Goal: Complete application form

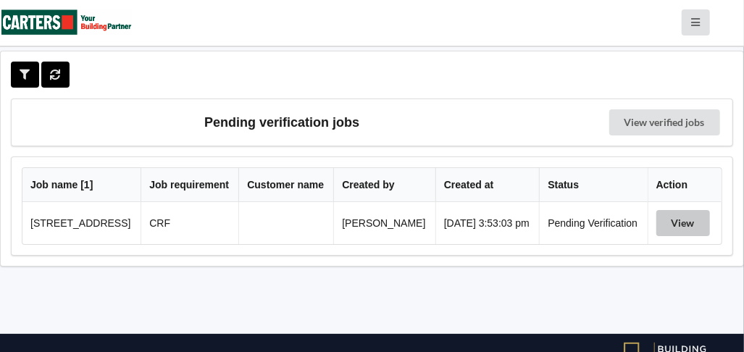
click at [686, 220] on button "View" at bounding box center [684, 223] width 54 height 26
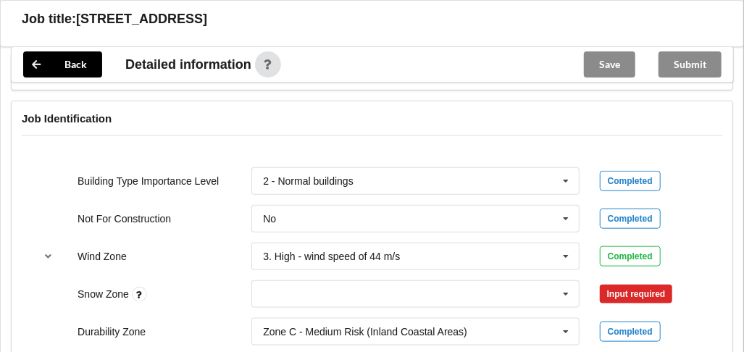
scroll to position [725, 0]
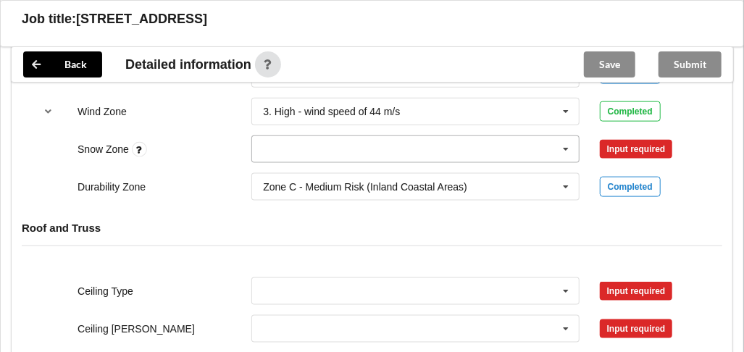
click at [570, 146] on icon at bounding box center [566, 149] width 22 height 27
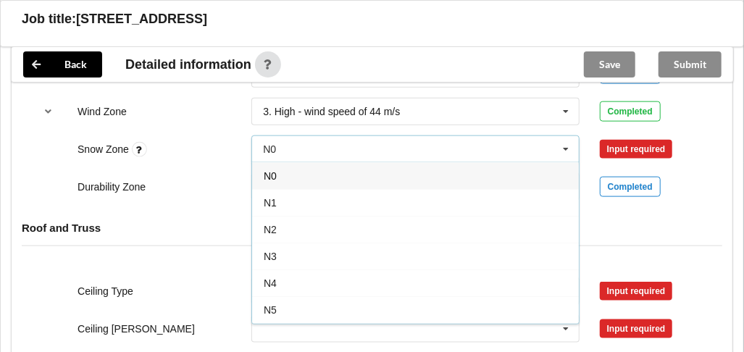
click at [294, 175] on div "N0" at bounding box center [415, 175] width 327 height 27
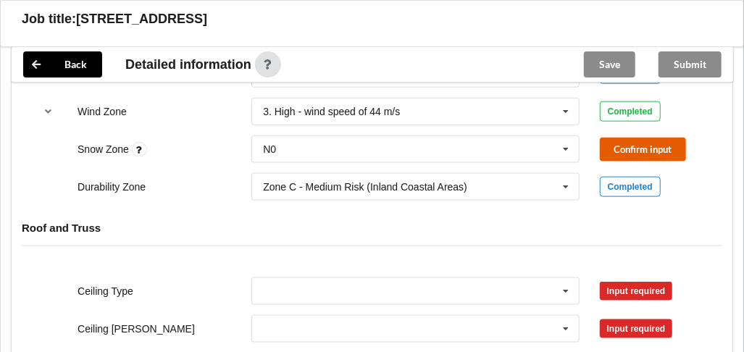
click at [614, 147] on button "Confirm input" at bounding box center [643, 150] width 86 height 24
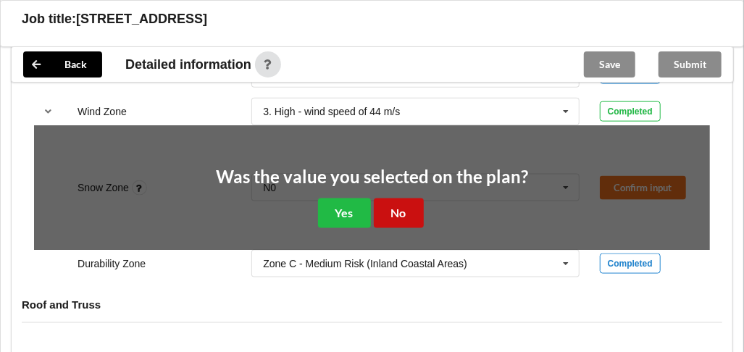
click at [393, 204] on button "No" at bounding box center [399, 214] width 50 height 30
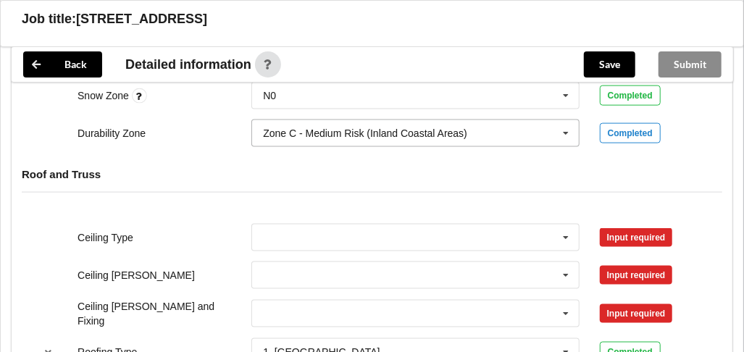
scroll to position [797, 0]
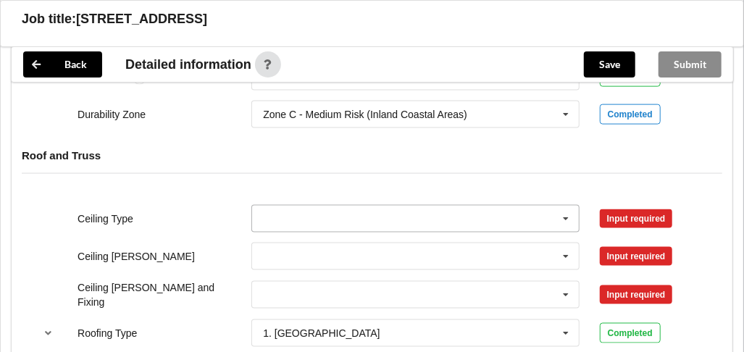
click at [567, 216] on icon at bounding box center [566, 219] width 22 height 27
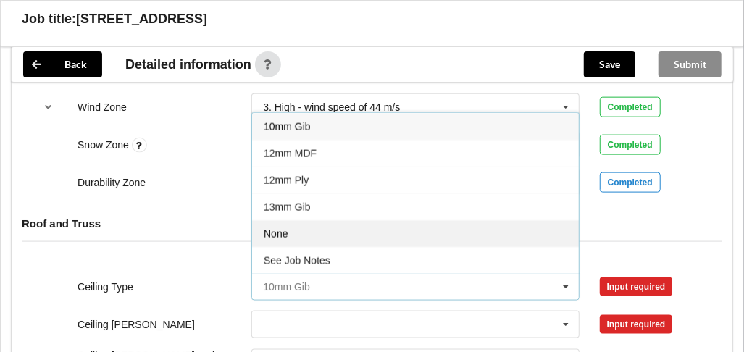
scroll to position [652, 0]
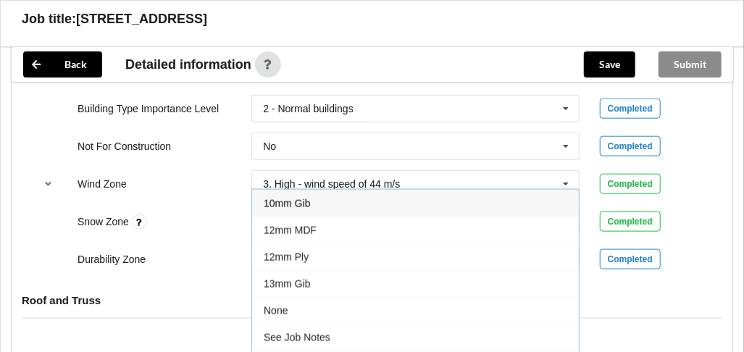
click at [426, 201] on div "10mm Gib" at bounding box center [415, 203] width 327 height 27
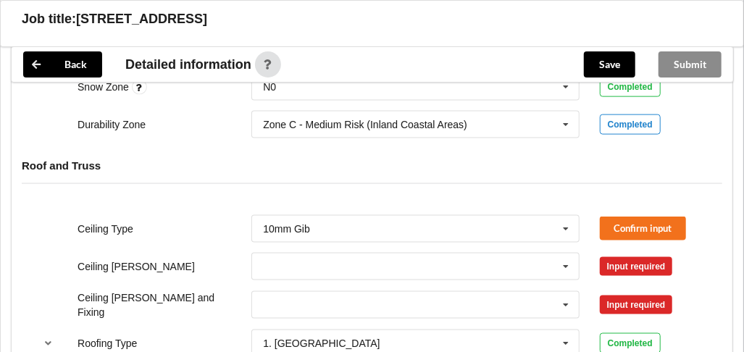
scroll to position [816, 0]
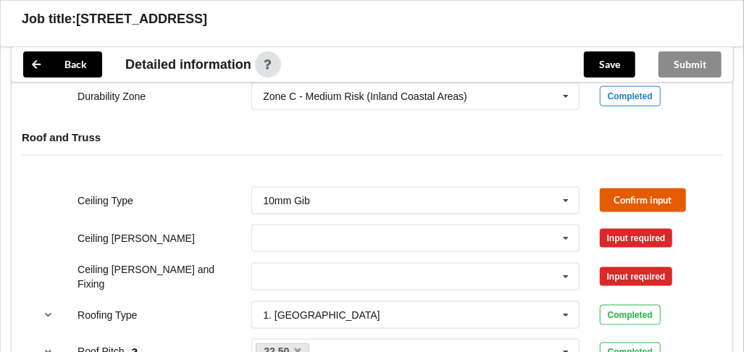
click at [618, 191] on button "Confirm input" at bounding box center [643, 200] width 86 height 24
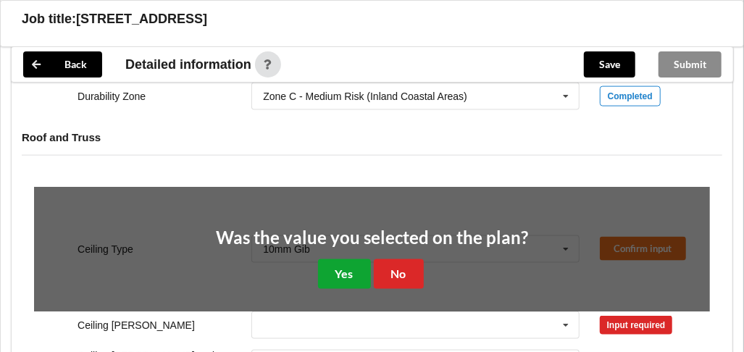
click at [345, 272] on button "Yes" at bounding box center [344, 275] width 53 height 30
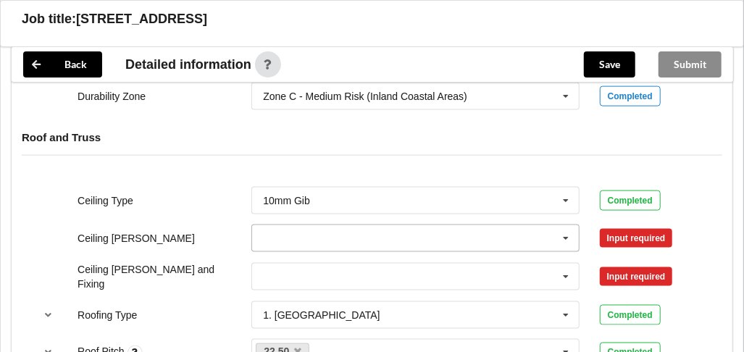
click at [567, 233] on icon at bounding box center [566, 238] width 22 height 27
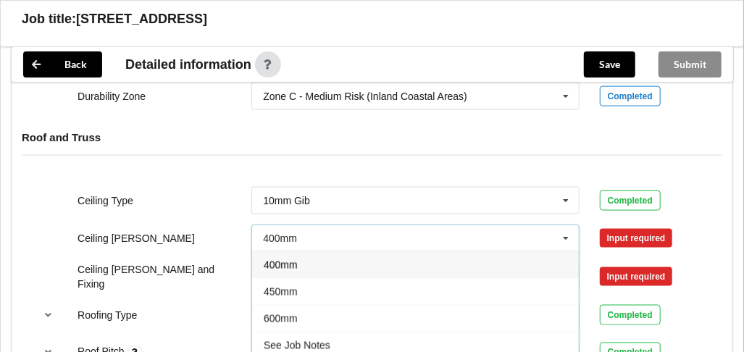
click at [472, 256] on div "400mm" at bounding box center [415, 265] width 327 height 27
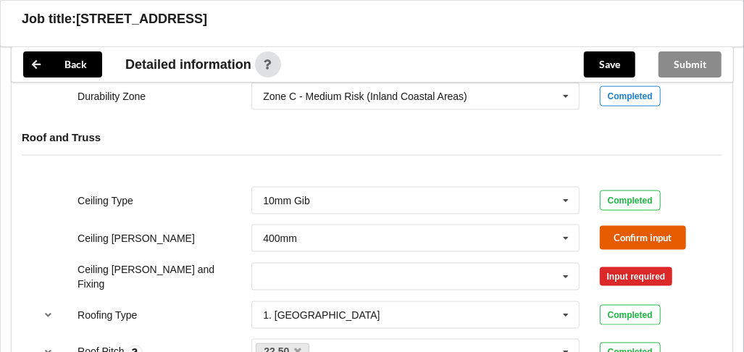
click at [612, 233] on button "Confirm input" at bounding box center [643, 238] width 86 height 24
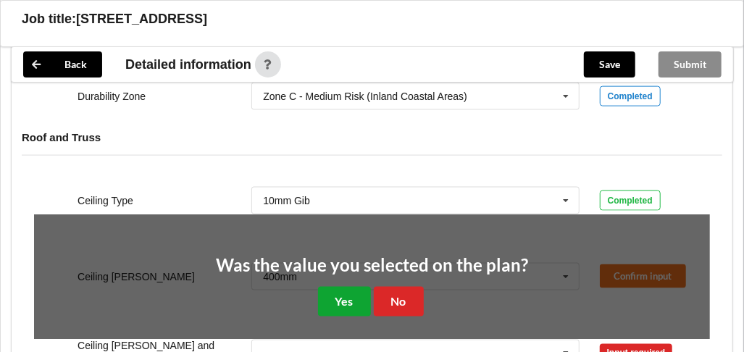
click at [341, 295] on button "Yes" at bounding box center [344, 302] width 53 height 30
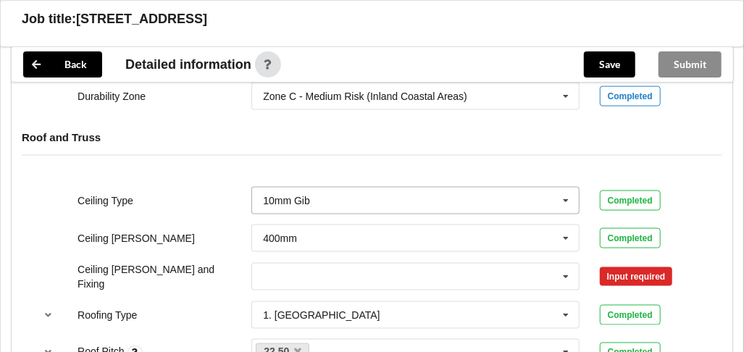
scroll to position [888, 0]
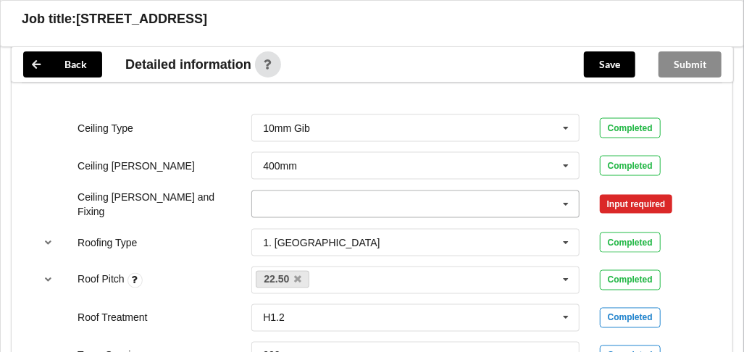
click at [567, 202] on icon at bounding box center [566, 204] width 22 height 27
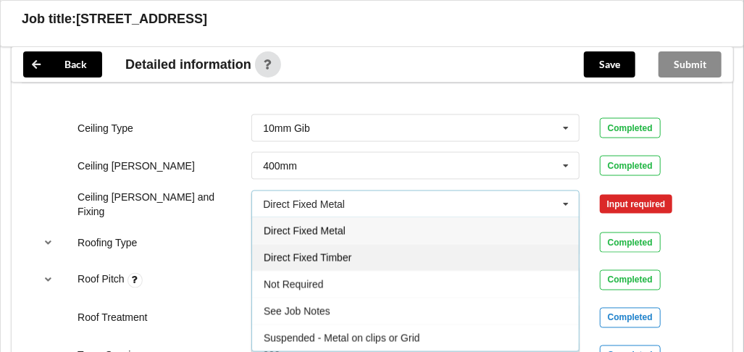
click at [490, 249] on div "Direct Fixed Timber" at bounding box center [415, 257] width 327 height 27
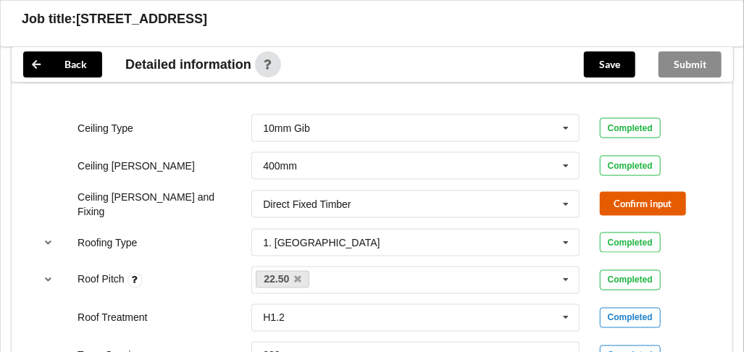
click at [633, 202] on button "Confirm input" at bounding box center [643, 204] width 86 height 24
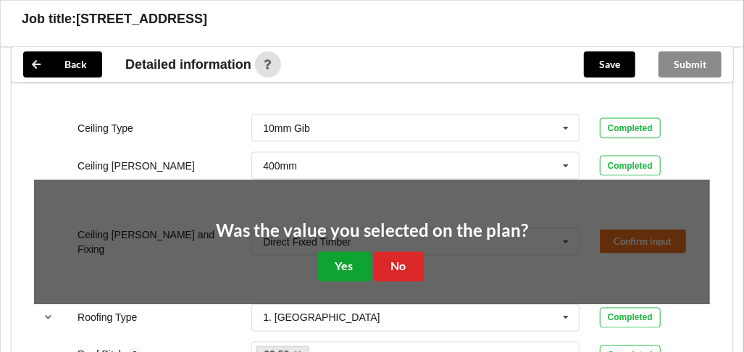
click at [358, 262] on button "Yes" at bounding box center [344, 267] width 53 height 30
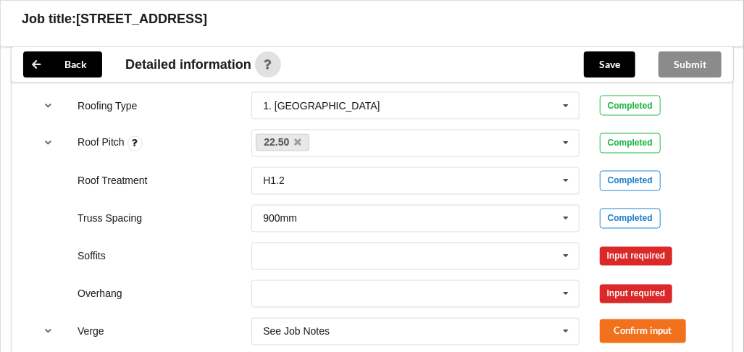
scroll to position [1033, 0]
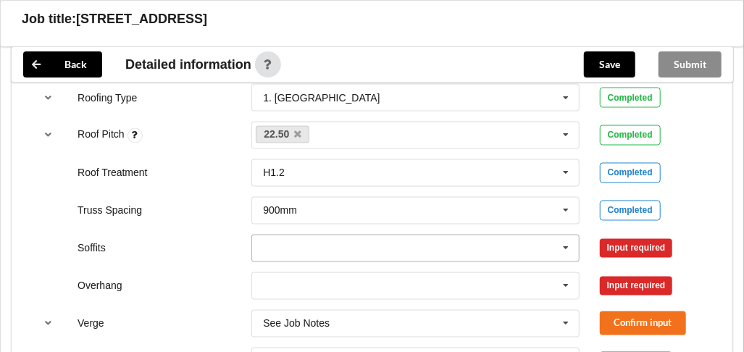
click at [563, 241] on icon at bounding box center [566, 249] width 22 height 27
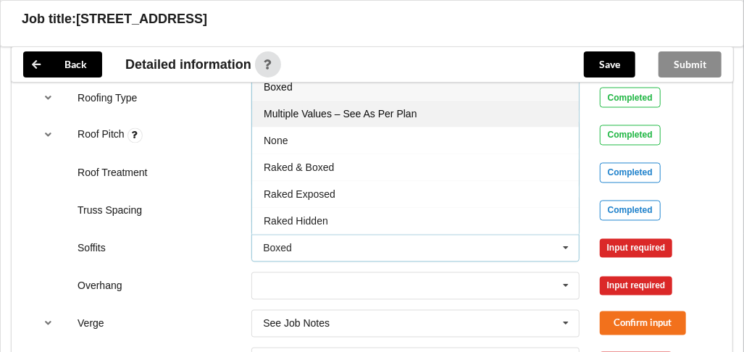
click at [462, 112] on div "Multiple Values – See As Per Plan" at bounding box center [415, 113] width 327 height 27
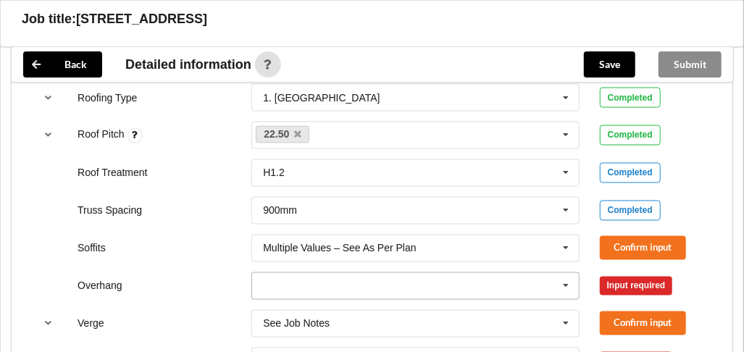
click at [568, 275] on icon at bounding box center [566, 286] width 22 height 27
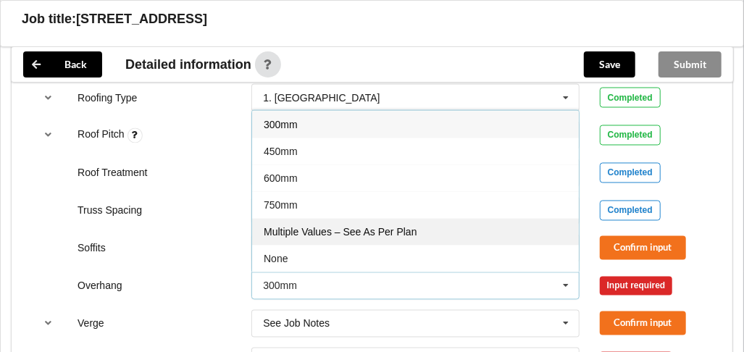
click at [535, 227] on div "Multiple Values – See As Per Plan" at bounding box center [415, 231] width 327 height 27
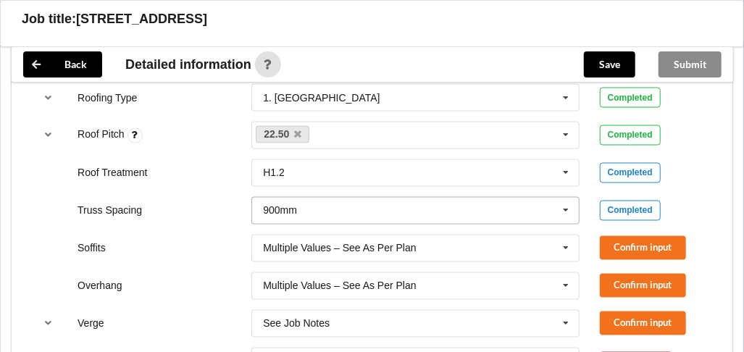
scroll to position [1105, 0]
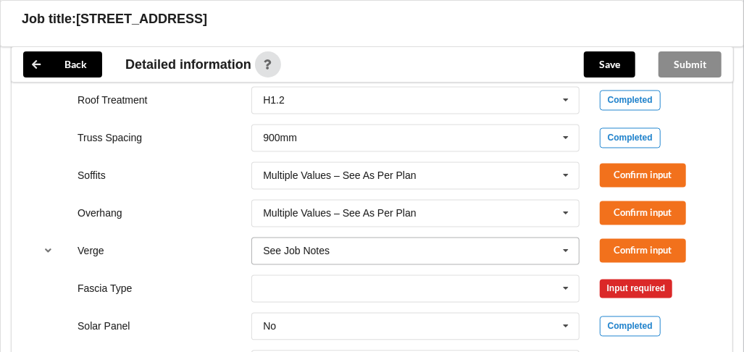
click at [566, 246] on icon at bounding box center [566, 251] width 22 height 27
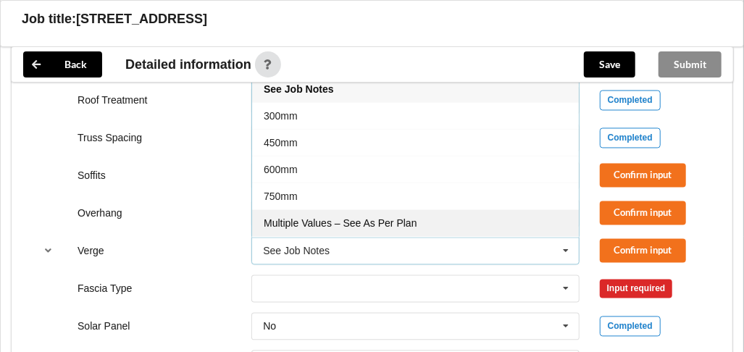
click at [531, 216] on div "Multiple Values – See As Per Plan" at bounding box center [415, 223] width 327 height 27
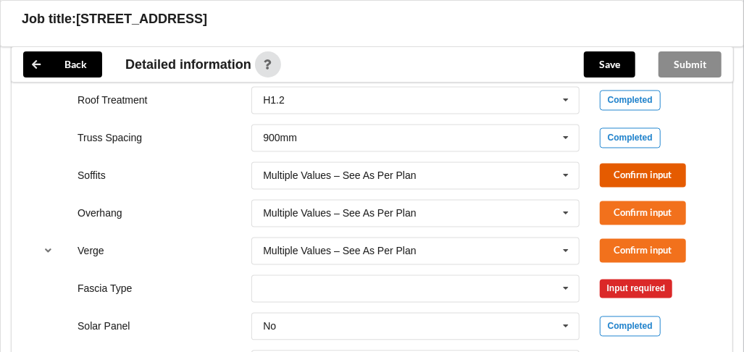
click at [622, 175] on button "Confirm input" at bounding box center [643, 176] width 86 height 24
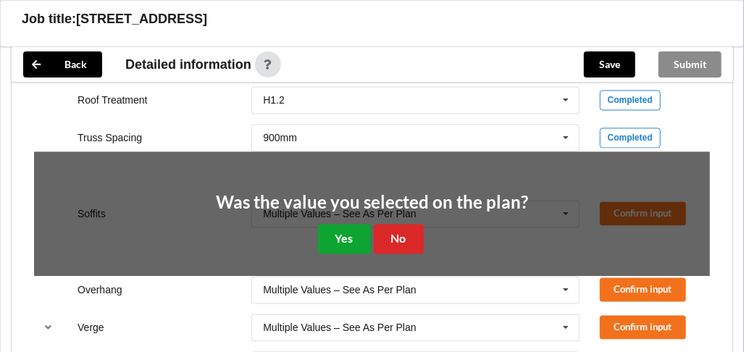
click at [362, 231] on button "Yes" at bounding box center [344, 240] width 53 height 30
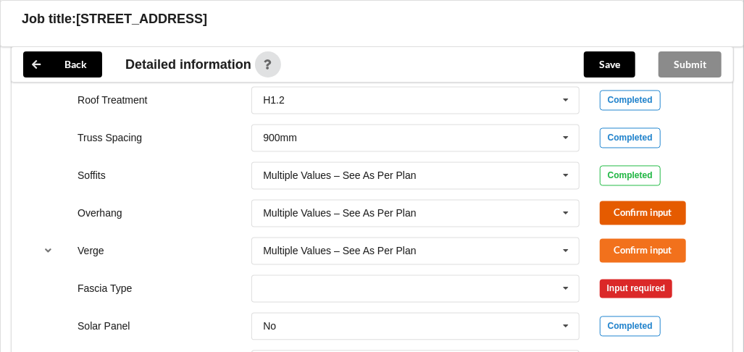
click at [606, 208] on button "Confirm input" at bounding box center [643, 214] width 86 height 24
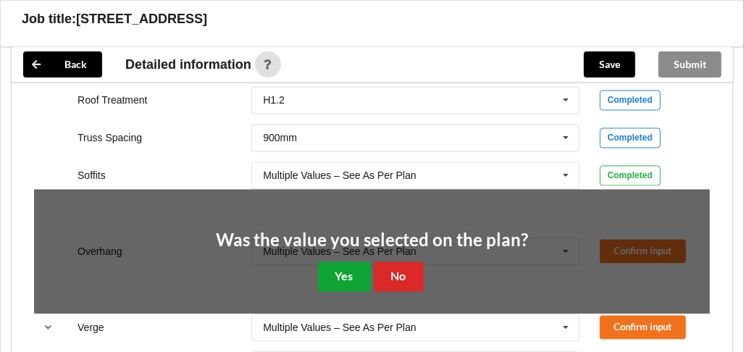
click at [361, 267] on button "Yes" at bounding box center [344, 277] width 53 height 30
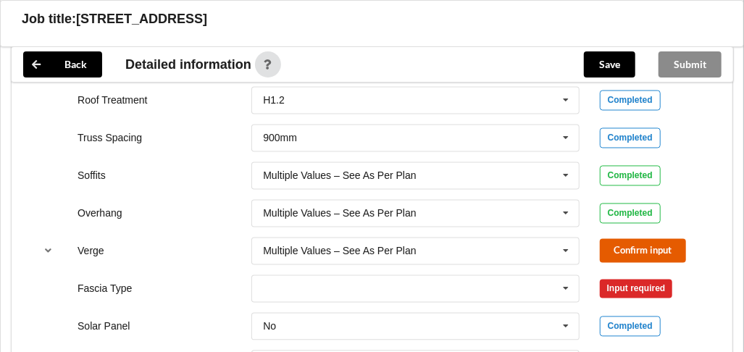
click at [605, 249] on button "Confirm input" at bounding box center [643, 251] width 86 height 24
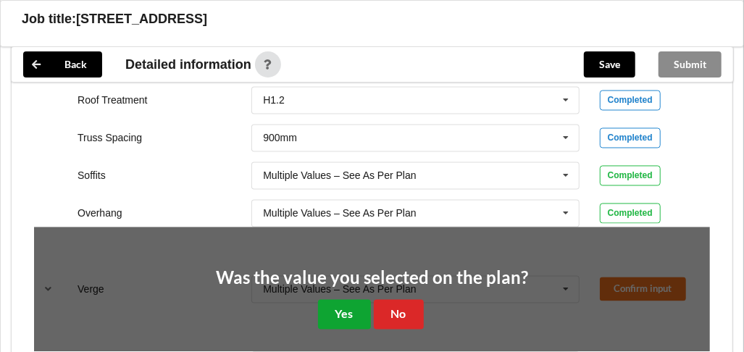
click at [358, 310] on button "Yes" at bounding box center [344, 315] width 53 height 30
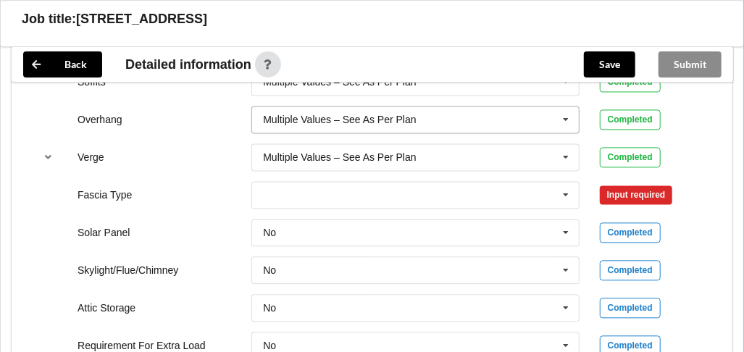
scroll to position [1250, 0]
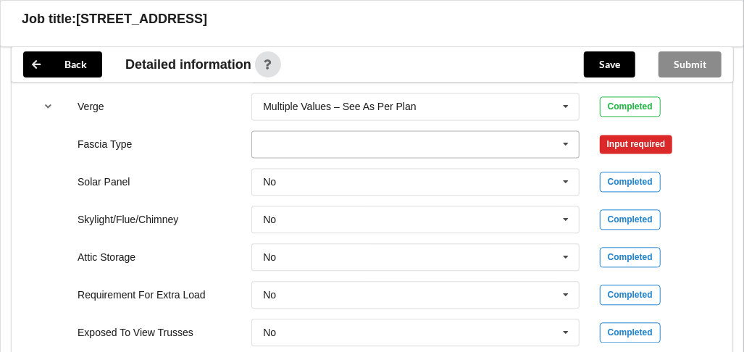
click at [567, 142] on icon at bounding box center [566, 144] width 22 height 27
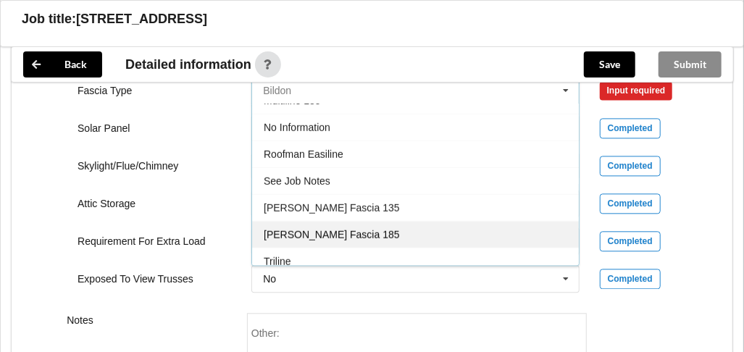
scroll to position [1323, 0]
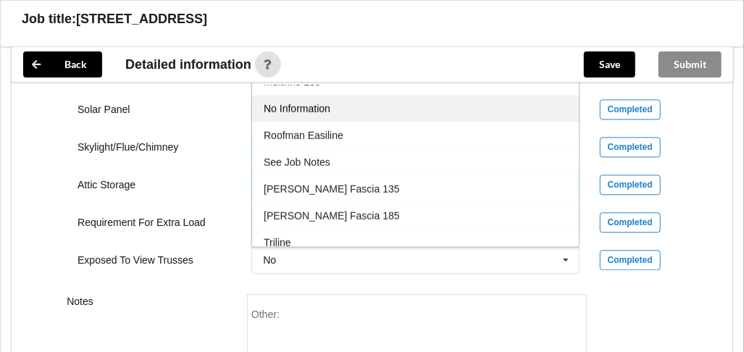
click at [382, 102] on div "No Information" at bounding box center [415, 107] width 327 height 27
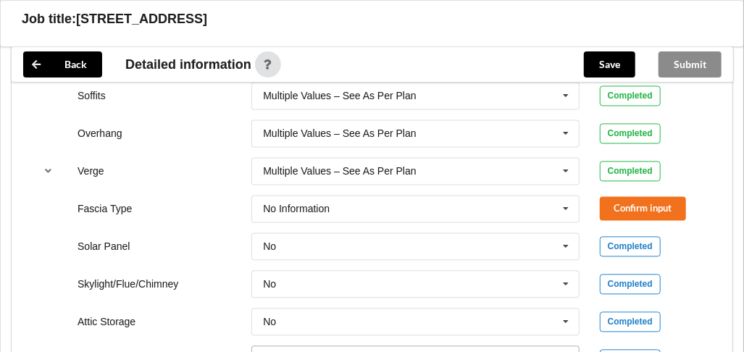
scroll to position [1105, 0]
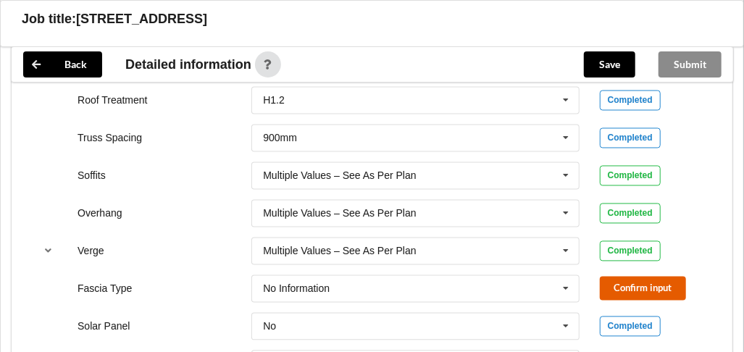
click at [636, 289] on button "Confirm input" at bounding box center [643, 289] width 86 height 24
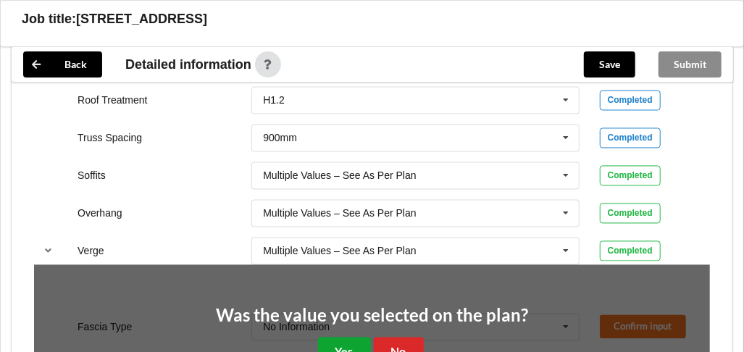
click at [339, 341] on button "Yes" at bounding box center [344, 353] width 53 height 30
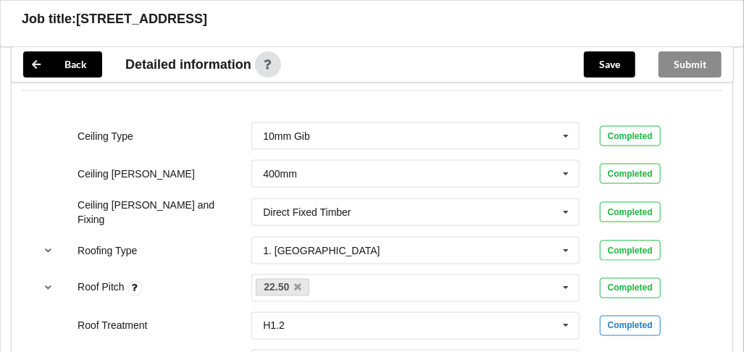
scroll to position [888, 0]
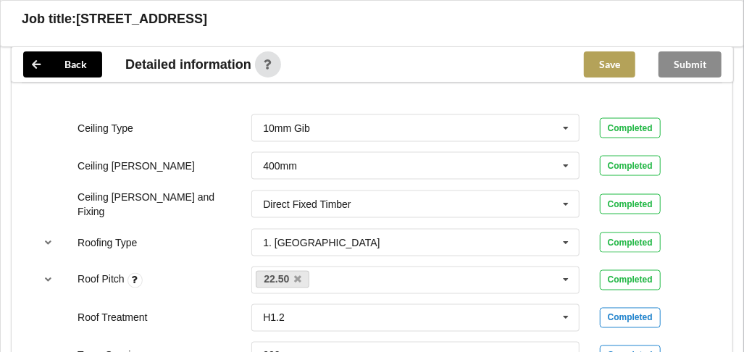
click at [606, 58] on button "Save" at bounding box center [609, 64] width 51 height 26
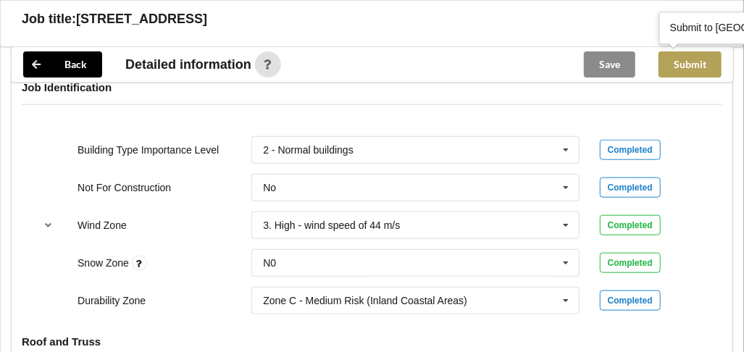
click at [697, 70] on button "Submit" at bounding box center [690, 64] width 63 height 26
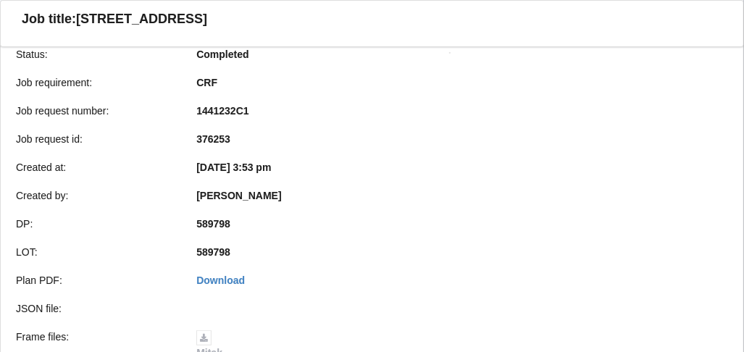
scroll to position [0, 0]
